Goal: Find specific page/section: Find specific page/section

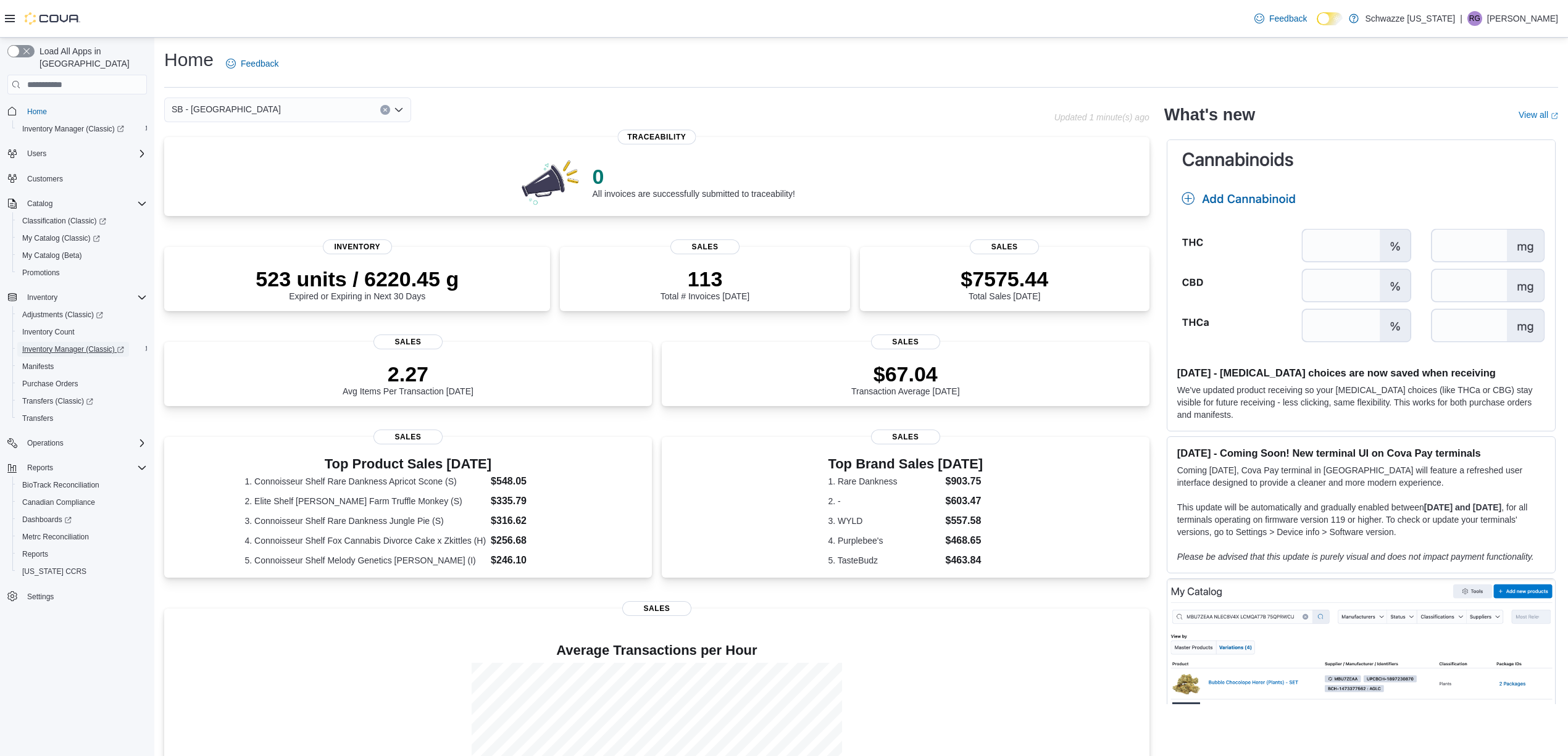
click at [63, 345] on span "Inventory Manager (Classic)" at bounding box center [73, 349] width 102 height 10
